Goal: Task Accomplishment & Management: Use online tool/utility

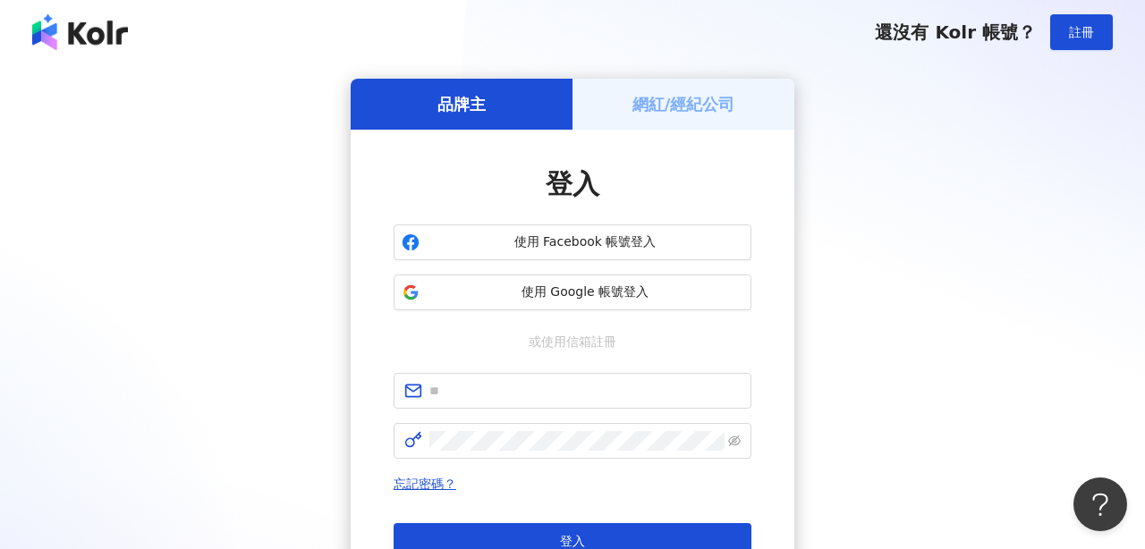
click at [662, 109] on h5 "網紅/經紀公司" at bounding box center [683, 104] width 103 height 22
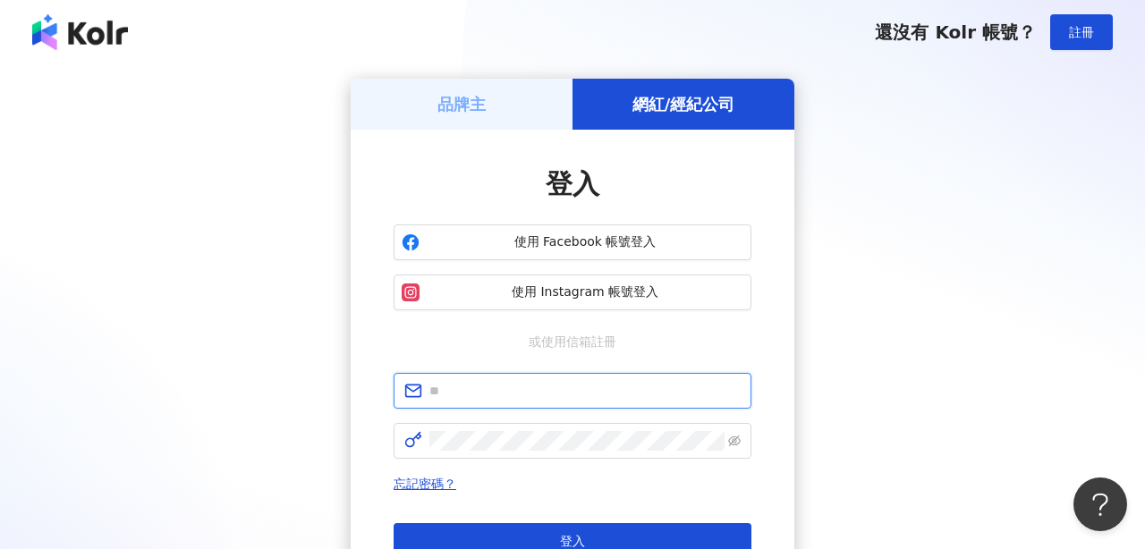
click at [567, 390] on input "text" at bounding box center [584, 391] width 311 height 20
type input "**********"
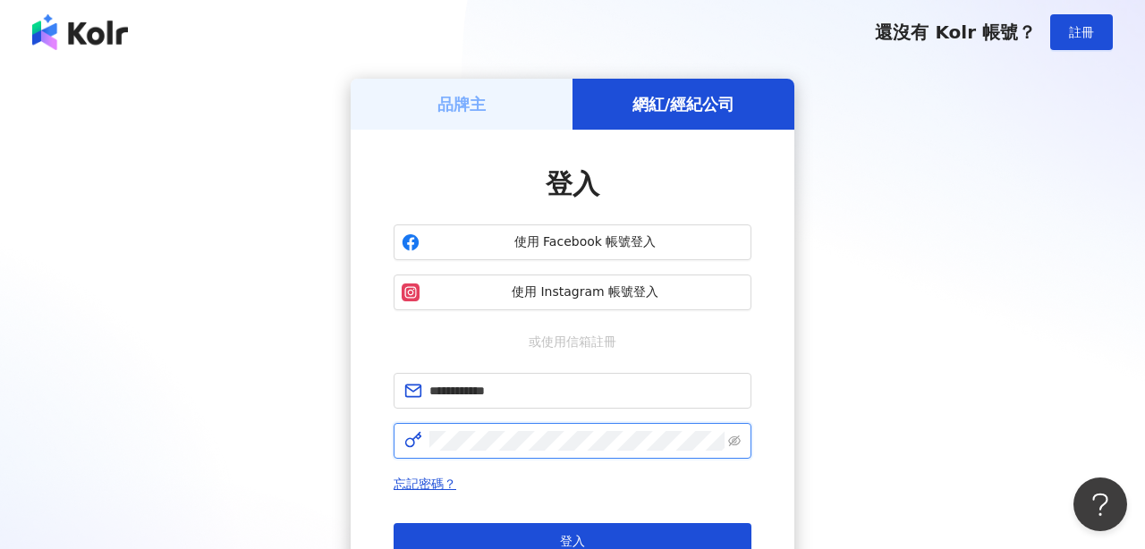
click button "登入" at bounding box center [572, 541] width 358 height 36
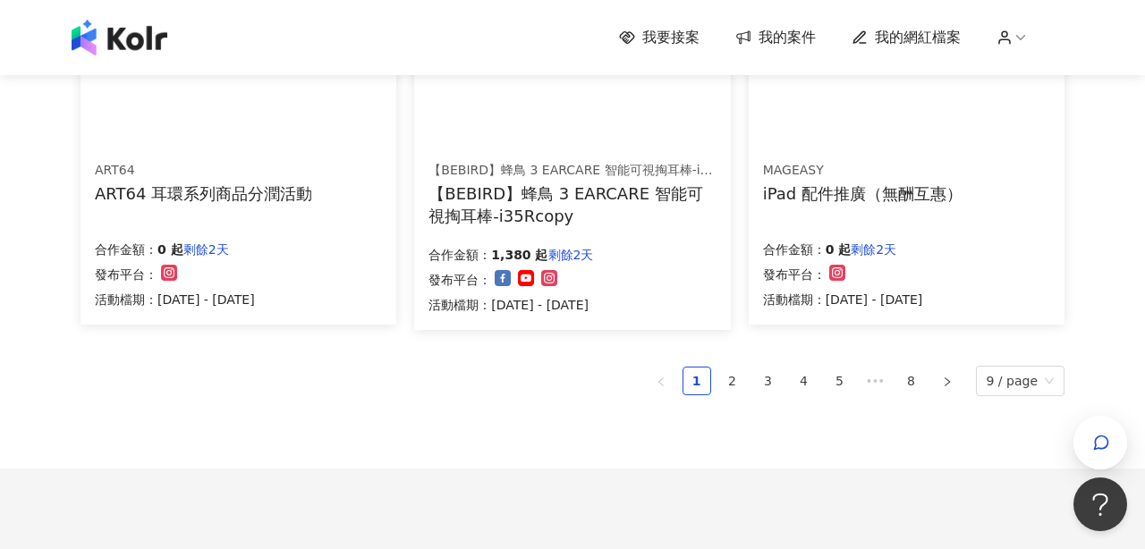
scroll to position [1257, 0]
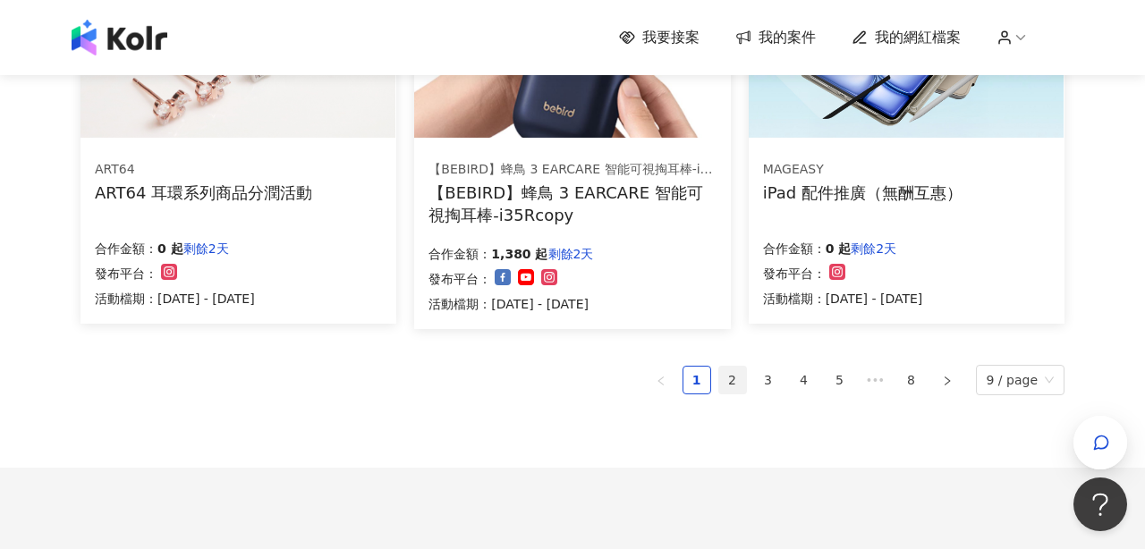
click at [729, 383] on link "2" at bounding box center [732, 380] width 27 height 27
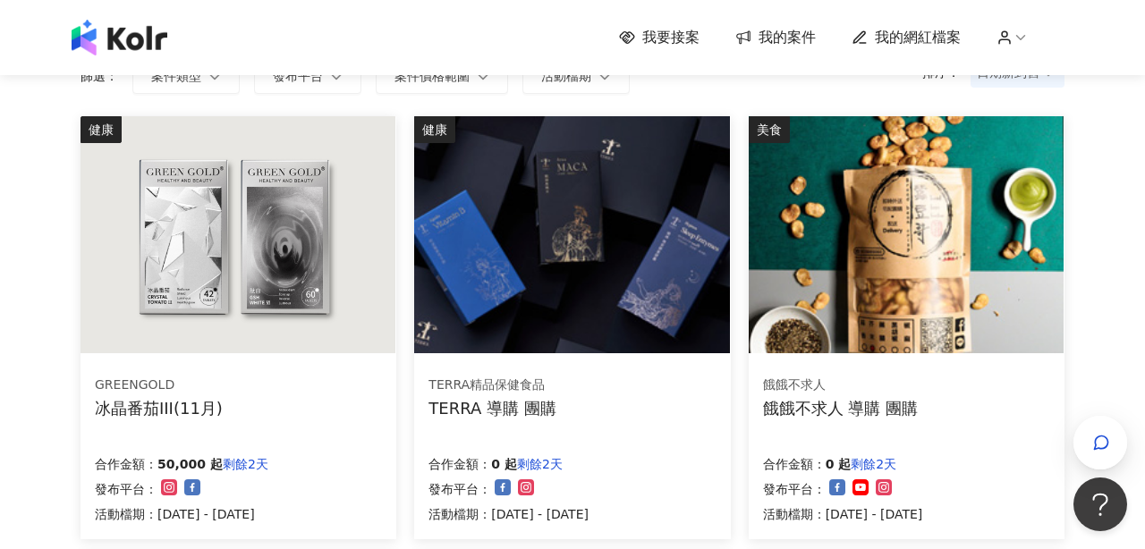
scroll to position [137, 0]
